Goal: Information Seeking & Learning: Understand process/instructions

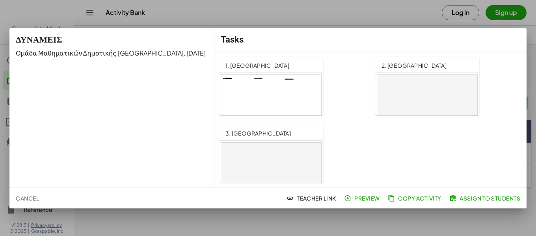
click at [278, 115] on div at bounding box center [271, 103] width 100 height 57
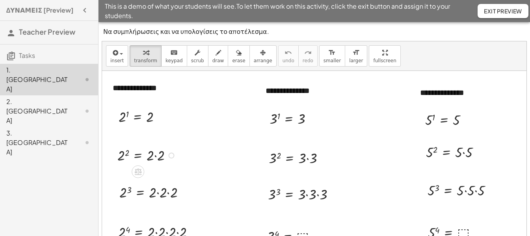
scroll to position [39, 0]
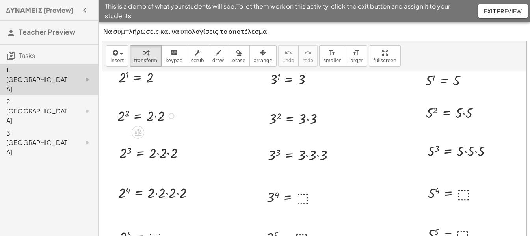
click at [171, 119] on div at bounding box center [147, 116] width 69 height 20
click at [171, 61] on span "keypad" at bounding box center [173, 61] width 17 height 6
click at [162, 120] on div at bounding box center [142, 115] width 58 height 19
click at [161, 117] on div at bounding box center [159, 116] width 6 height 6
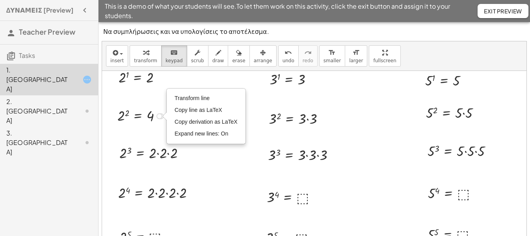
click at [161, 117] on div "Transform line Copy line as LaTeX Copy derivation as LaTeX Expand new lines: On" at bounding box center [159, 116] width 6 height 6
click at [202, 95] on span "Transform line" at bounding box center [191, 98] width 35 height 6
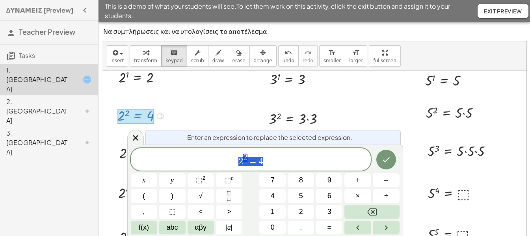
click at [212, 106] on div at bounding box center [317, 172] width 430 height 280
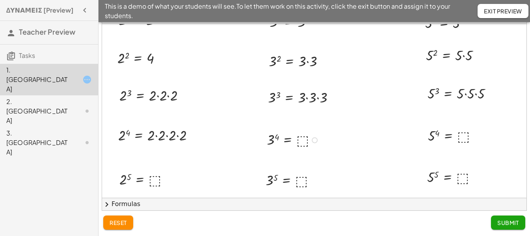
scroll to position [79, 0]
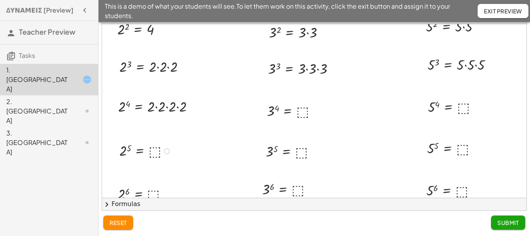
click at [156, 152] on div at bounding box center [146, 150] width 63 height 19
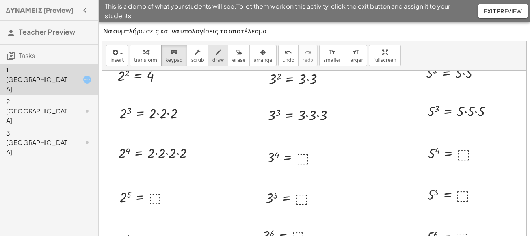
scroll to position [0, 0]
click at [172, 60] on span "keypad" at bounding box center [173, 61] width 17 height 6
click at [154, 198] on div at bounding box center [146, 197] width 63 height 19
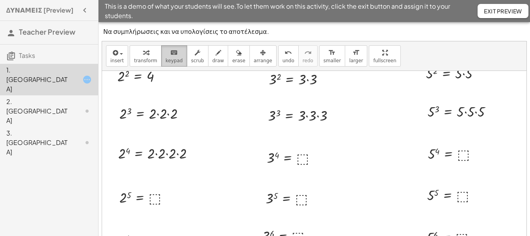
click at [165, 53] on div "keyboard" at bounding box center [173, 52] width 17 height 9
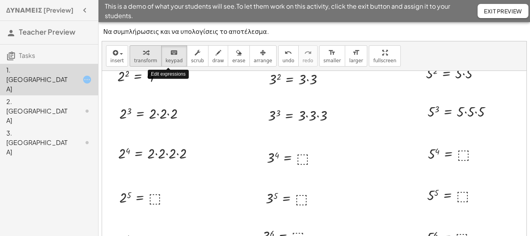
click at [147, 56] on div "button" at bounding box center [145, 52] width 23 height 9
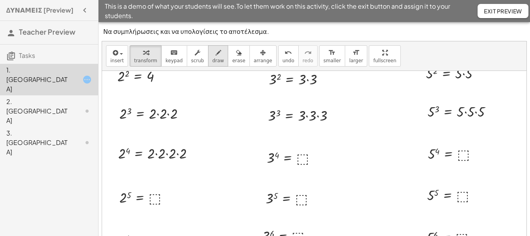
click at [212, 59] on span "draw" at bounding box center [218, 61] width 12 height 6
drag, startPoint x: 148, startPoint y: 196, endPoint x: 154, endPoint y: 202, distance: 7.8
click at [150, 204] on div at bounding box center [317, 132] width 430 height 280
drag, startPoint x: 157, startPoint y: 199, endPoint x: 204, endPoint y: 209, distance: 47.6
click at [167, 205] on div at bounding box center [317, 132] width 430 height 280
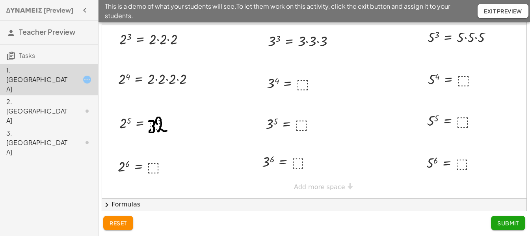
scroll to position [47, 0]
click at [497, 220] on span "Submit" at bounding box center [508, 222] width 22 height 7
